Goal: Find specific page/section: Find specific page/section

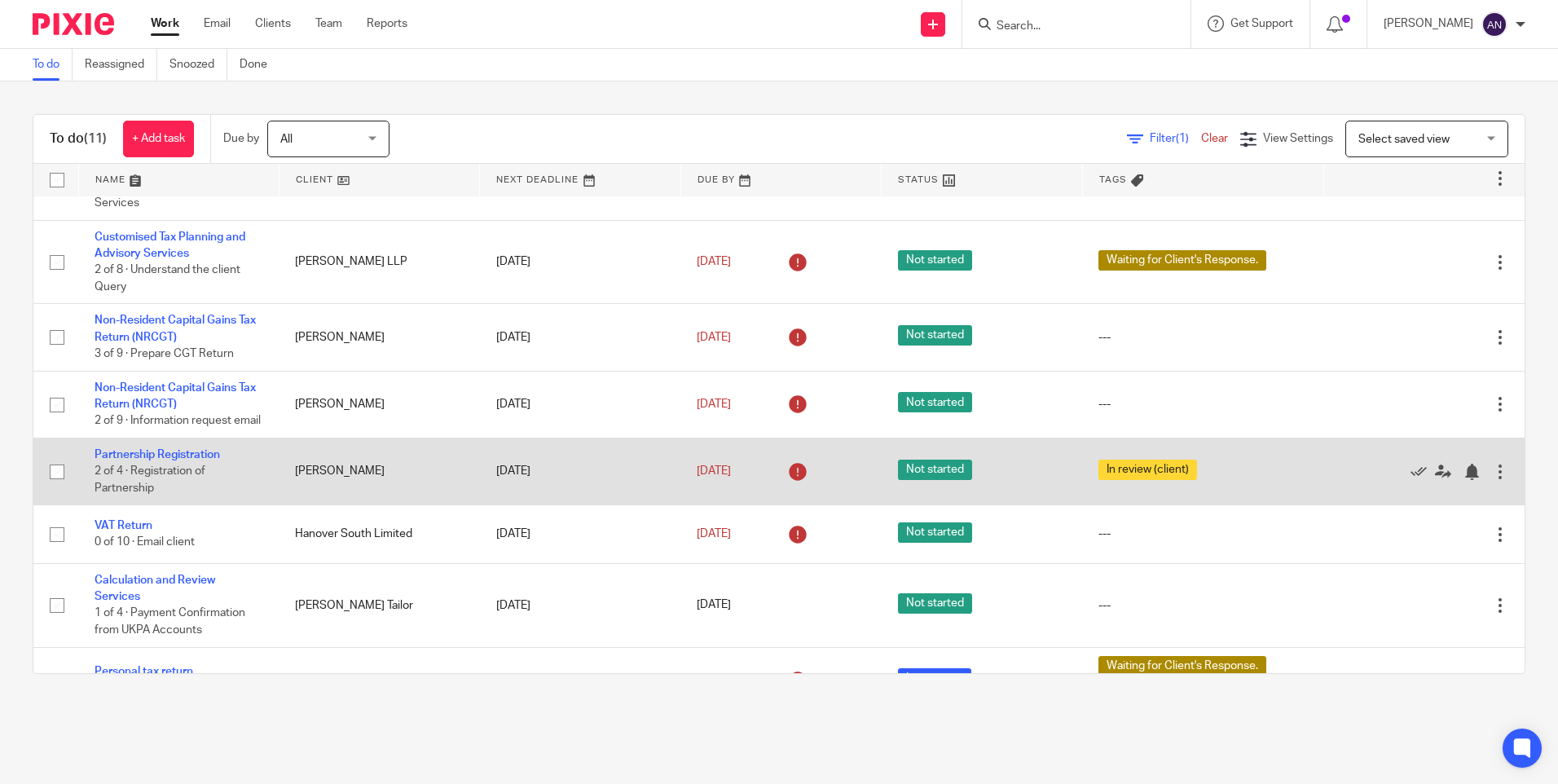
scroll to position [325, 0]
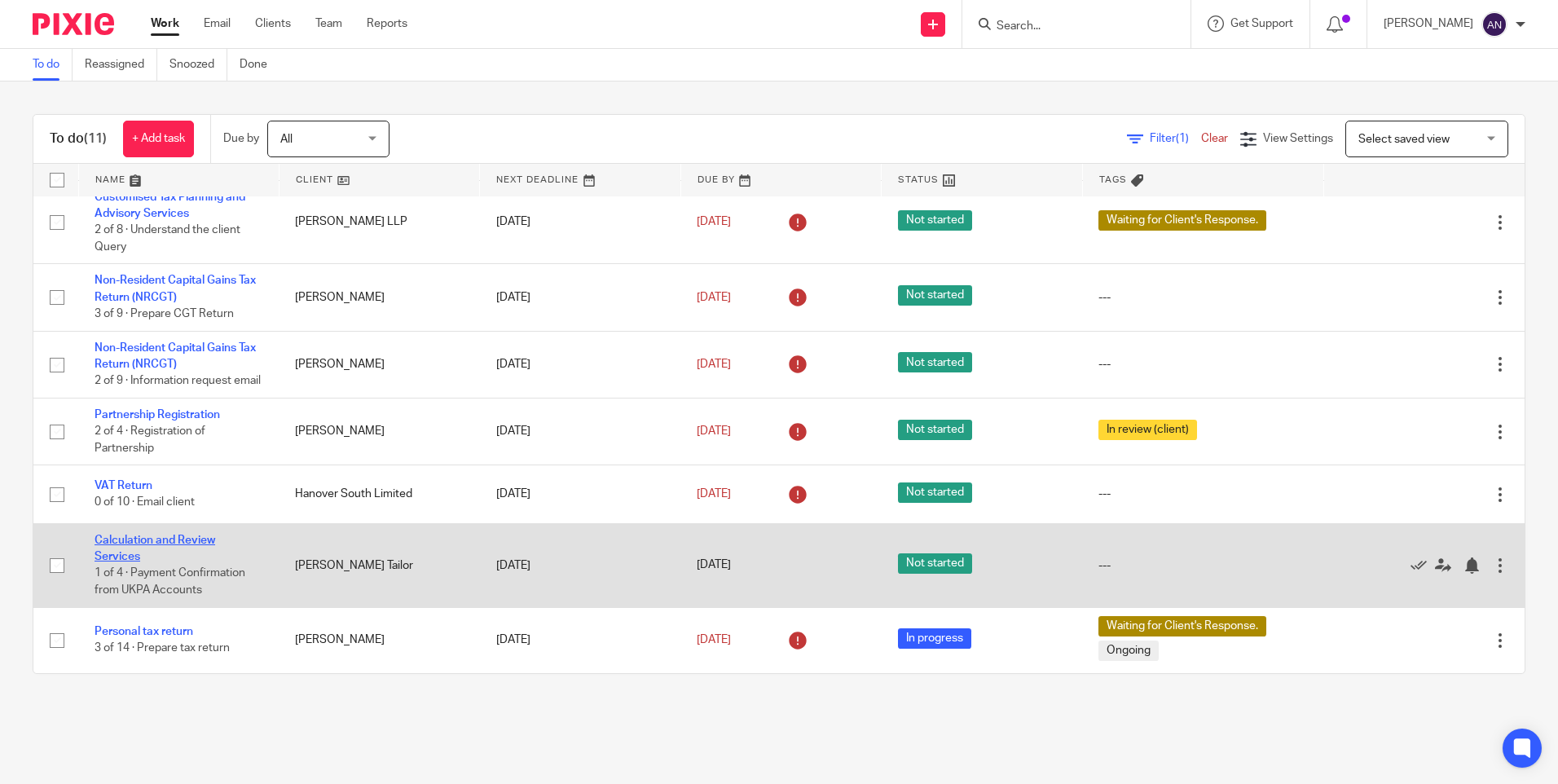
click at [134, 542] on link "Calculation and Review Services" at bounding box center [155, 549] width 121 height 28
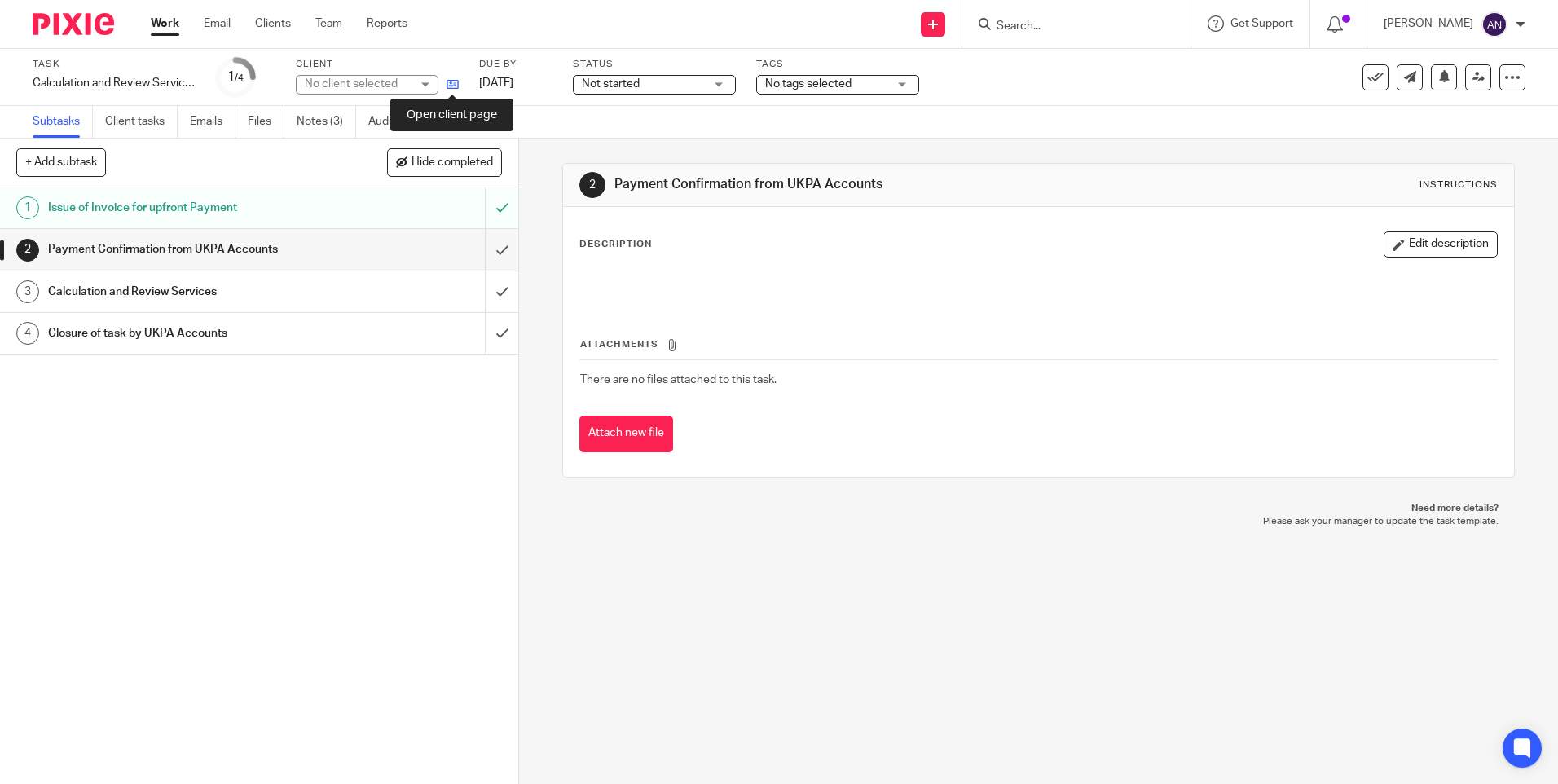
click at [454, 85] on icon at bounding box center [453, 84] width 12 height 12
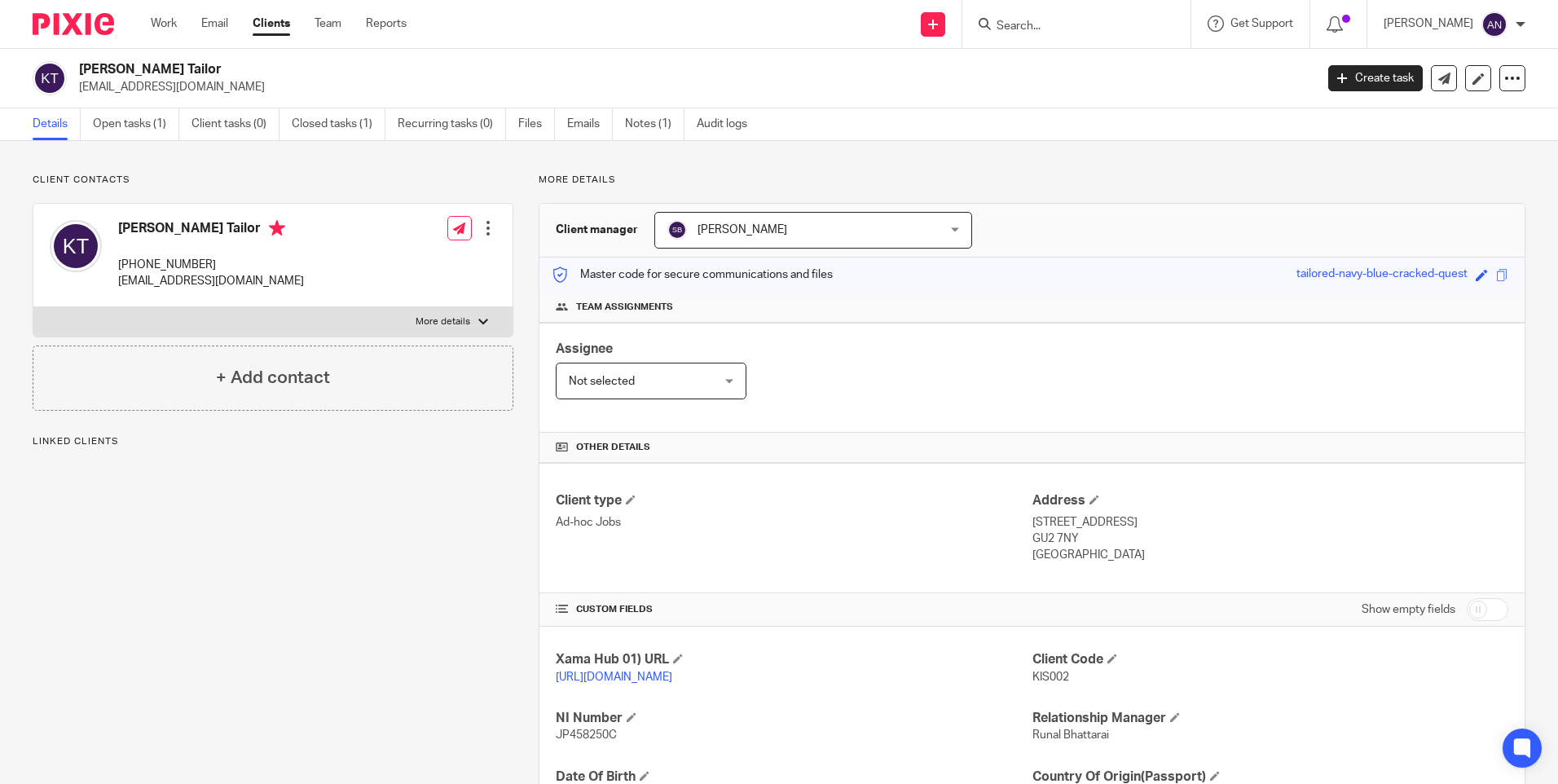
drag, startPoint x: 1020, startPoint y: 522, endPoint x: 1103, endPoint y: 555, distance: 89.3
click at [1103, 555] on div "Client type Ad-hoc Jobs Address [STREET_ADDRESS] GU2 7NY [GEOGRAPHIC_DATA]" at bounding box center [1032, 528] width 986 height 130
drag, startPoint x: 1103, startPoint y: 555, endPoint x: 1113, endPoint y: 561, distance: 11.7
click at [1113, 561] on p "[GEOGRAPHIC_DATA]" at bounding box center [1271, 555] width 476 height 17
drag, startPoint x: 1113, startPoint y: 560, endPoint x: 1035, endPoint y: 526, distance: 85.1
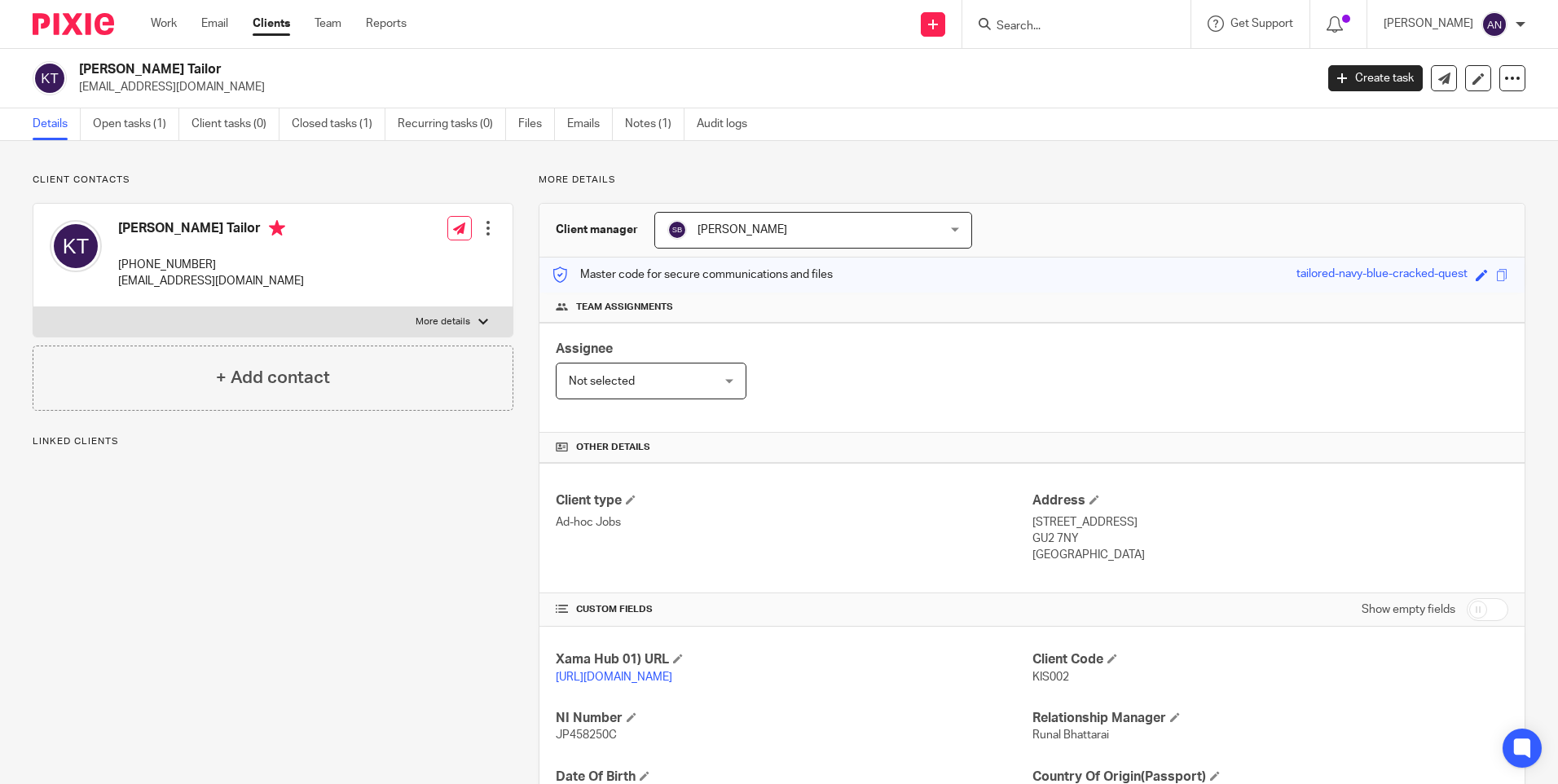
click at [1035, 526] on div "Address [STREET_ADDRESS] GU2 7NY [GEOGRAPHIC_DATA]" at bounding box center [1271, 528] width 476 height 72
click at [1220, 500] on h4 "Address" at bounding box center [1271, 500] width 476 height 18
drag, startPoint x: 1022, startPoint y: 526, endPoint x: 1126, endPoint y: 555, distance: 108.0
click at [1126, 555] on div "Client type Ad-hoc Jobs Address [STREET_ADDRESS] GU2 7NY [GEOGRAPHIC_DATA]" at bounding box center [1032, 528] width 986 height 130
drag, startPoint x: 1126, startPoint y: 555, endPoint x: 1288, endPoint y: 537, distance: 163.0
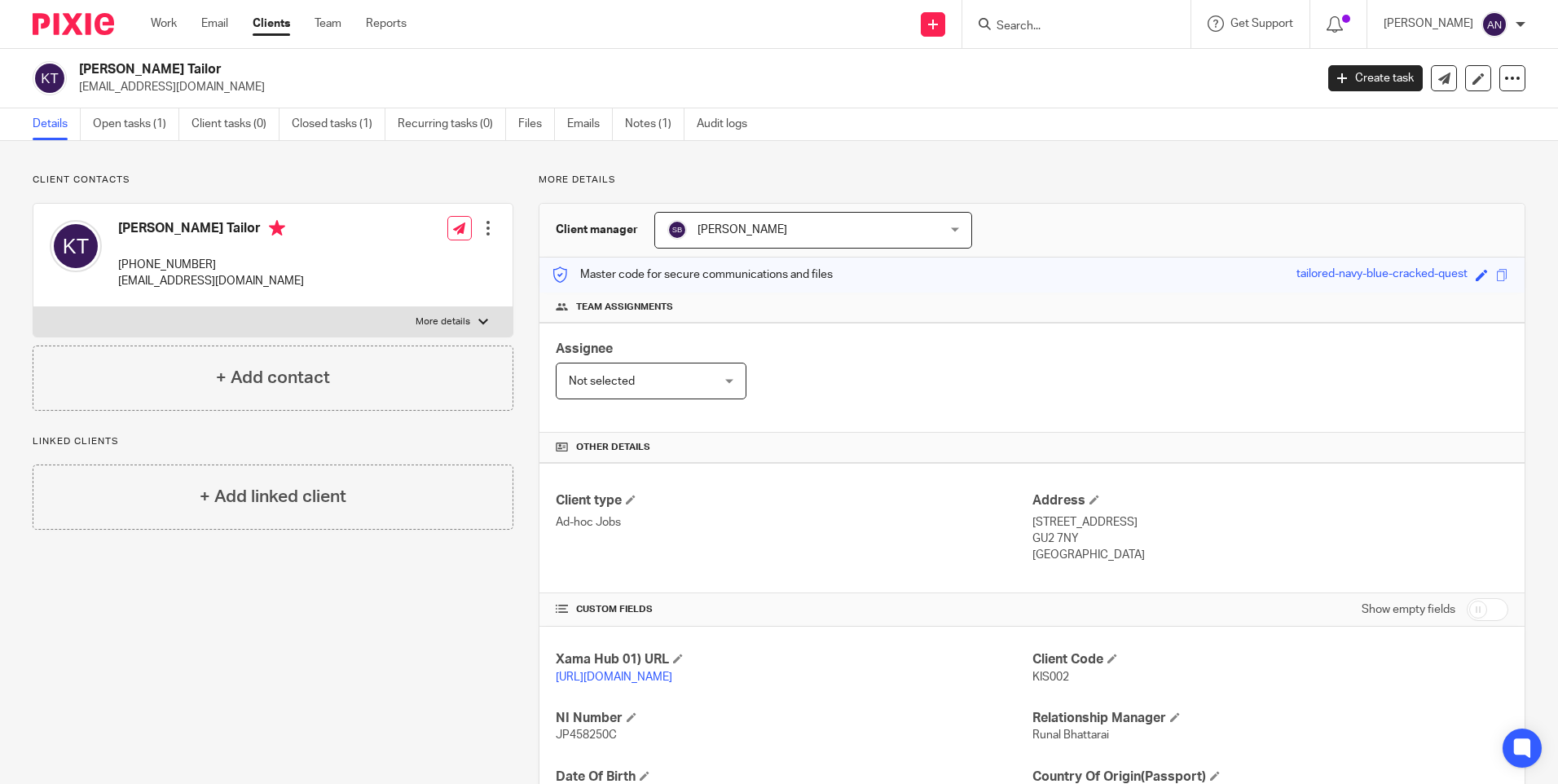
click at [1288, 538] on p "GU2 7NY" at bounding box center [1271, 538] width 476 height 17
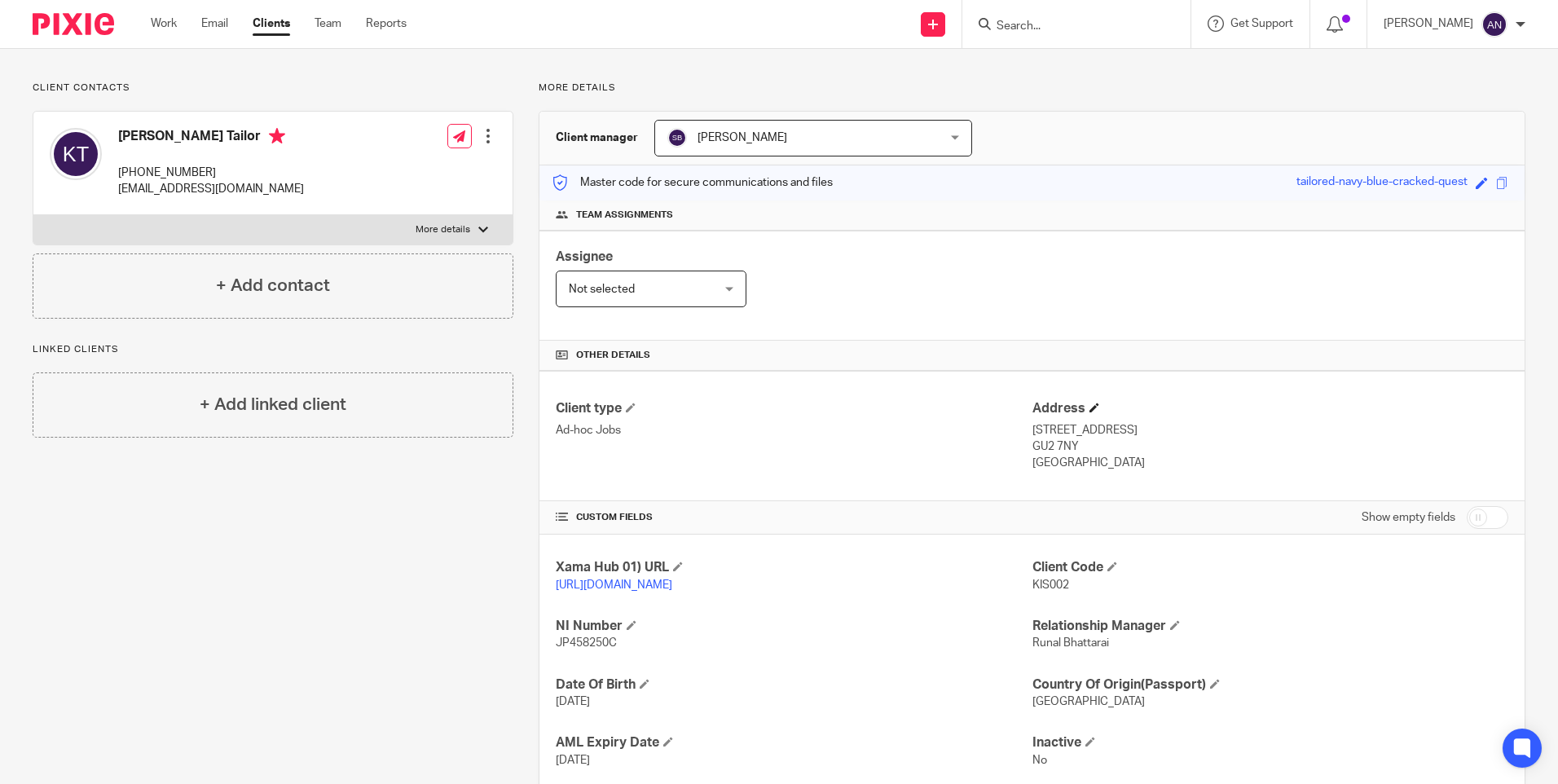
scroll to position [209, 0]
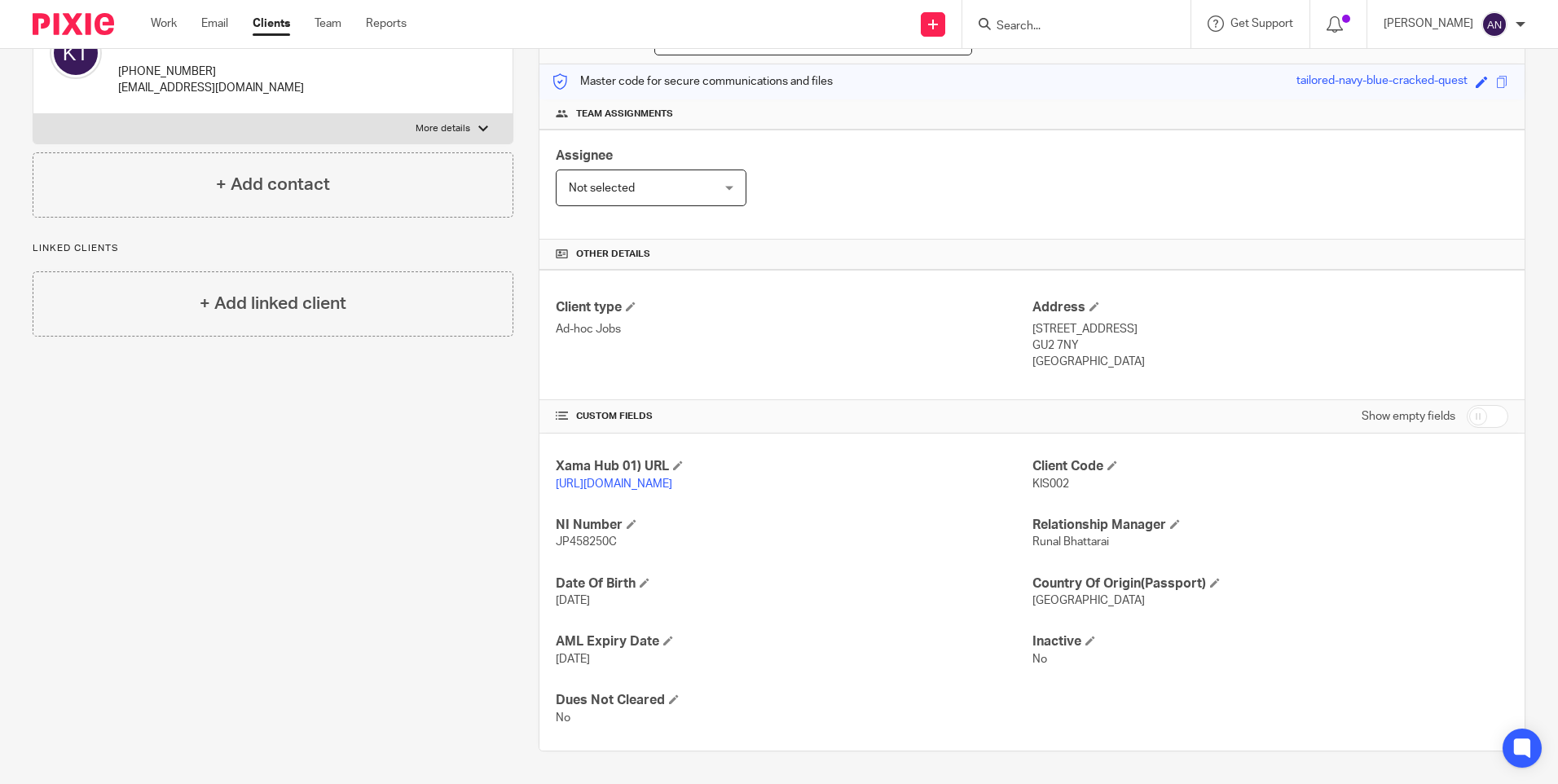
drag, startPoint x: 1112, startPoint y: 348, endPoint x: 1000, endPoint y: 311, distance: 118.0
click at [1000, 311] on div "Client type Ad-hoc Jobs Address [STREET_ADDRESS] GU2 7NY [GEOGRAPHIC_DATA]" at bounding box center [1032, 334] width 986 height 130
drag, startPoint x: 1000, startPoint y: 311, endPoint x: 987, endPoint y: 334, distance: 26.4
click at [987, 334] on div "Client type Ad-hoc Jobs" at bounding box center [794, 335] width 476 height 72
click at [1217, 354] on p "[GEOGRAPHIC_DATA]" at bounding box center [1271, 361] width 476 height 17
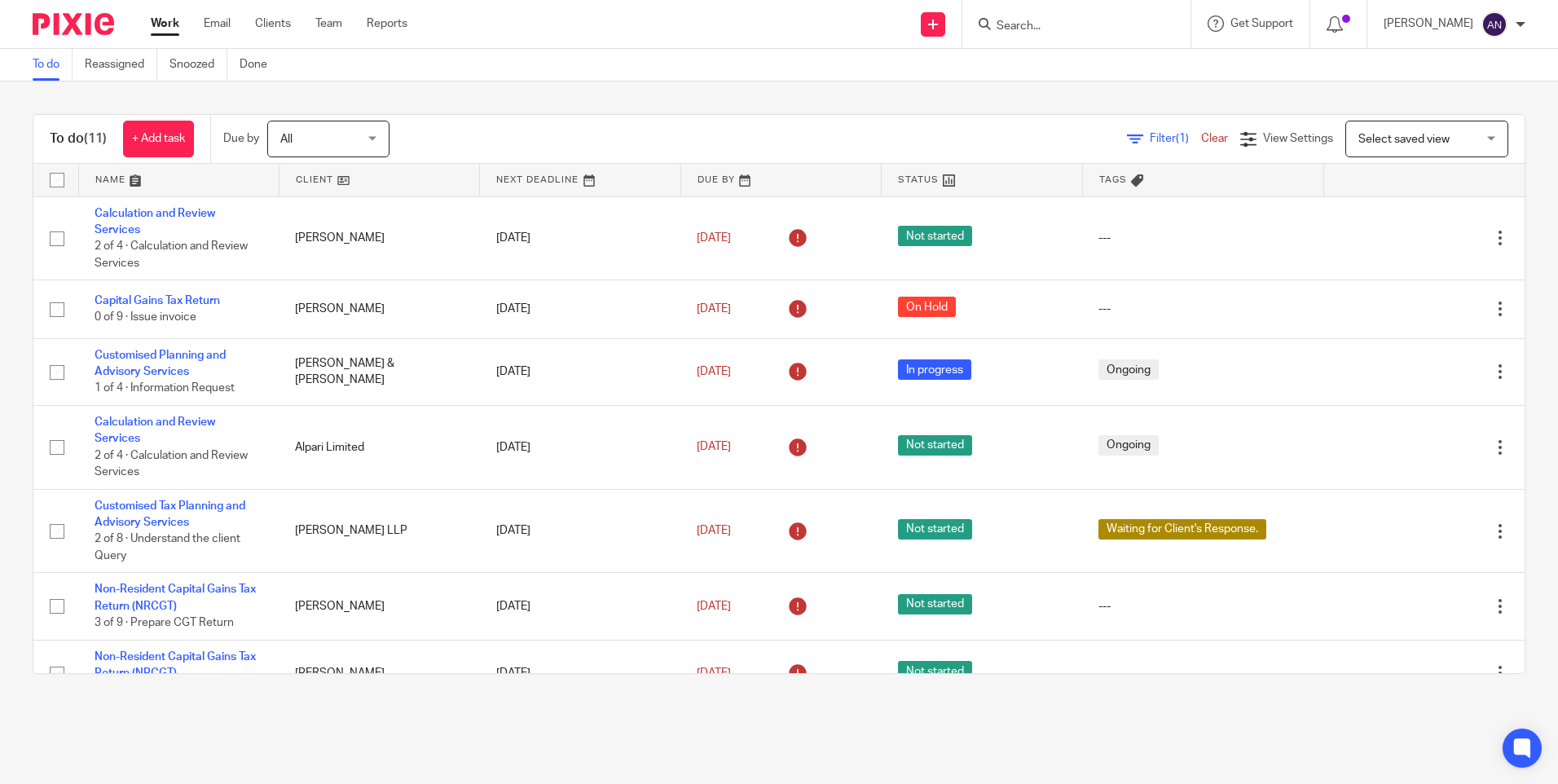
click at [1028, 21] on input "Search" at bounding box center [1069, 26] width 147 height 15
type input "rakhi"
click at [1094, 77] on link at bounding box center [1141, 70] width 299 height 38
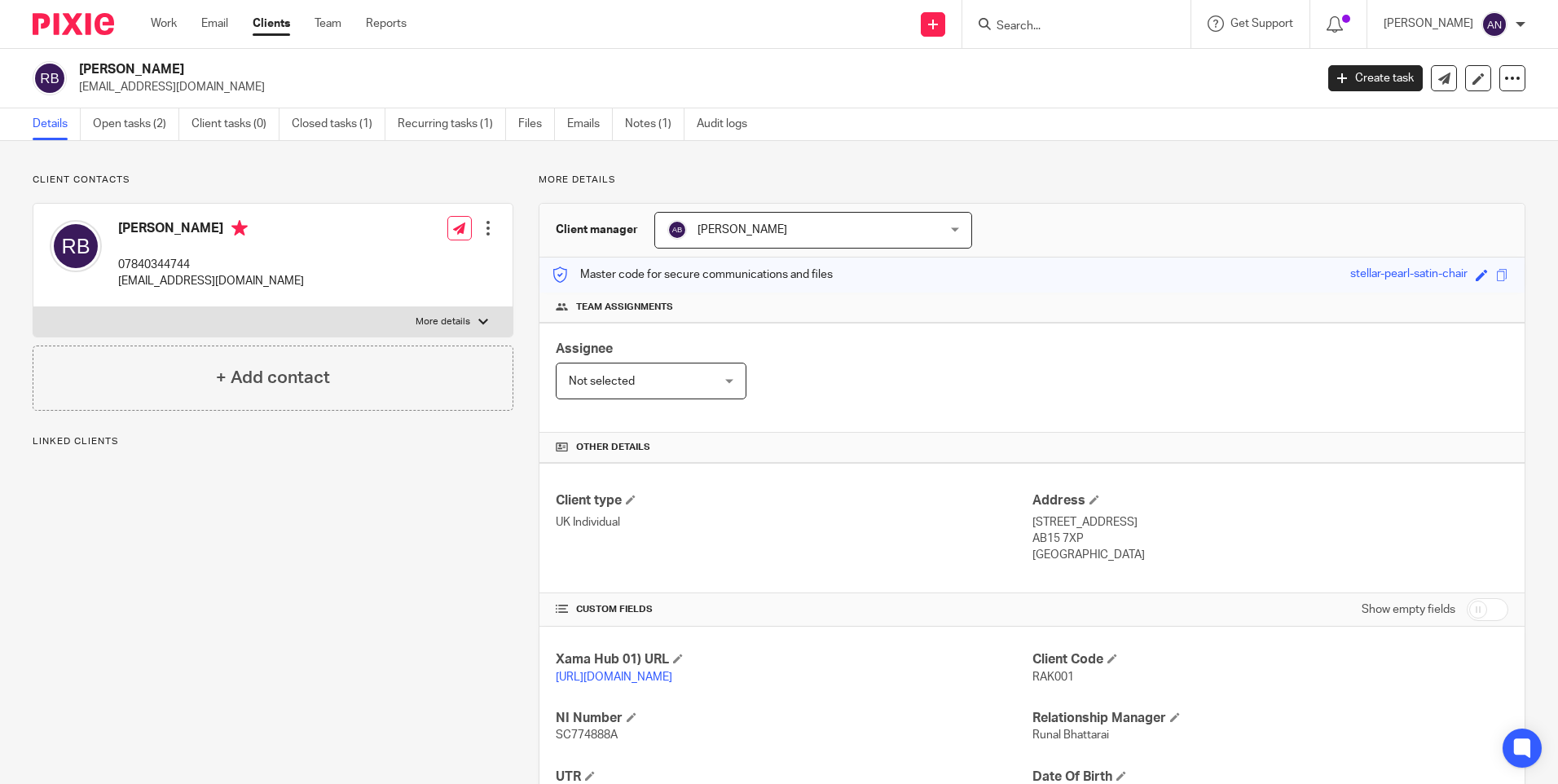
click at [1047, 183] on p "More details" at bounding box center [1031, 179] width 986 height 13
